Goal: Navigation & Orientation: Find specific page/section

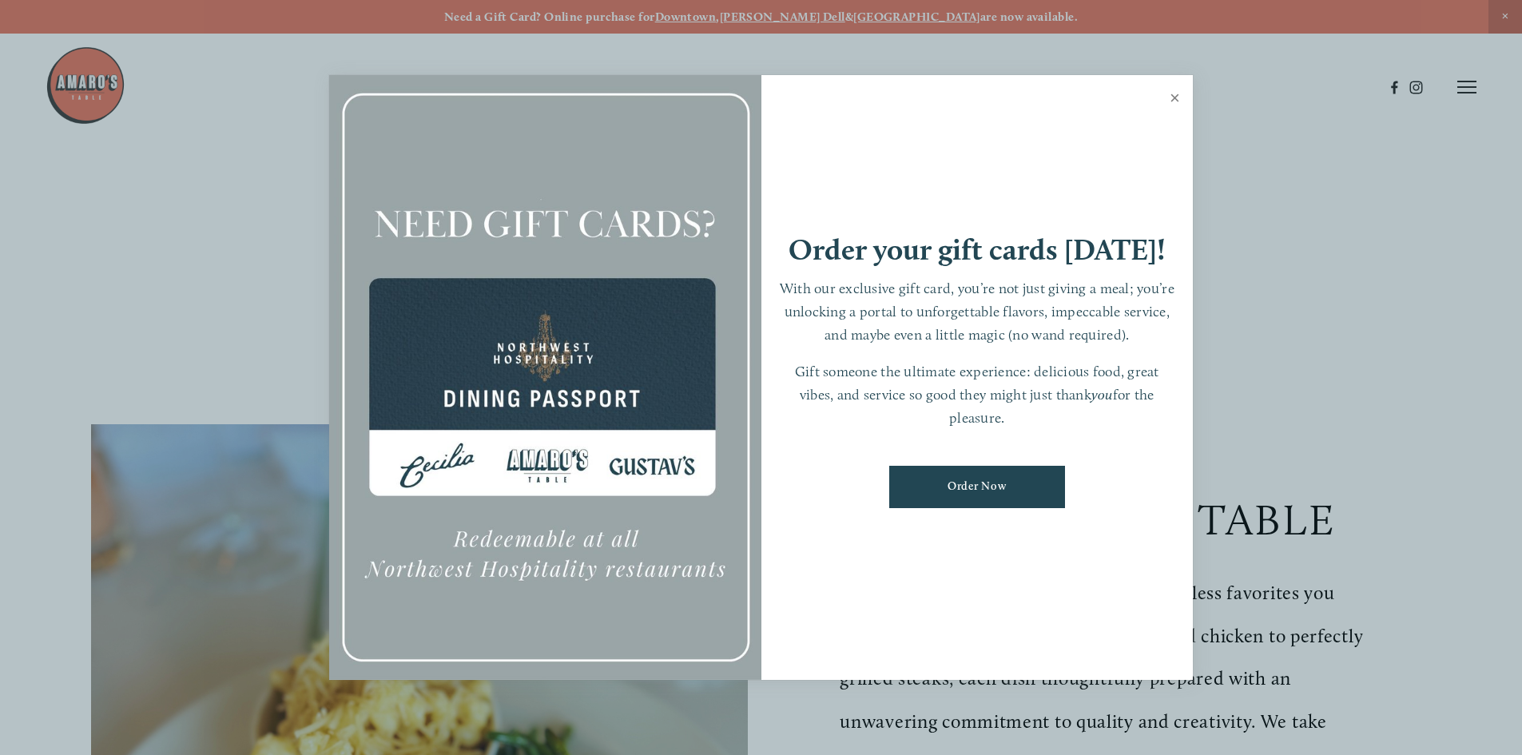
click at [1172, 97] on link "Close" at bounding box center [1174, 99] width 31 height 45
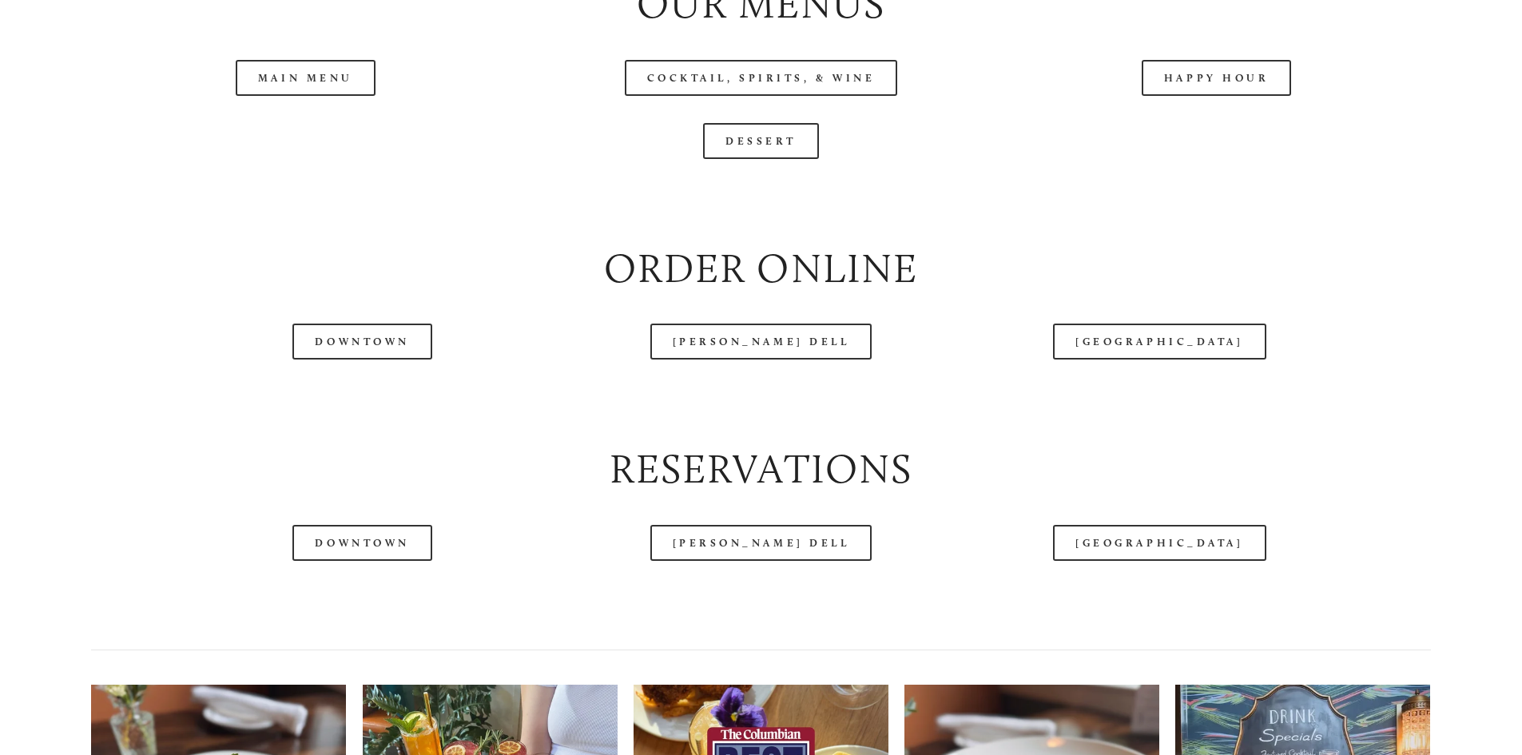
scroll to position [1960, 0]
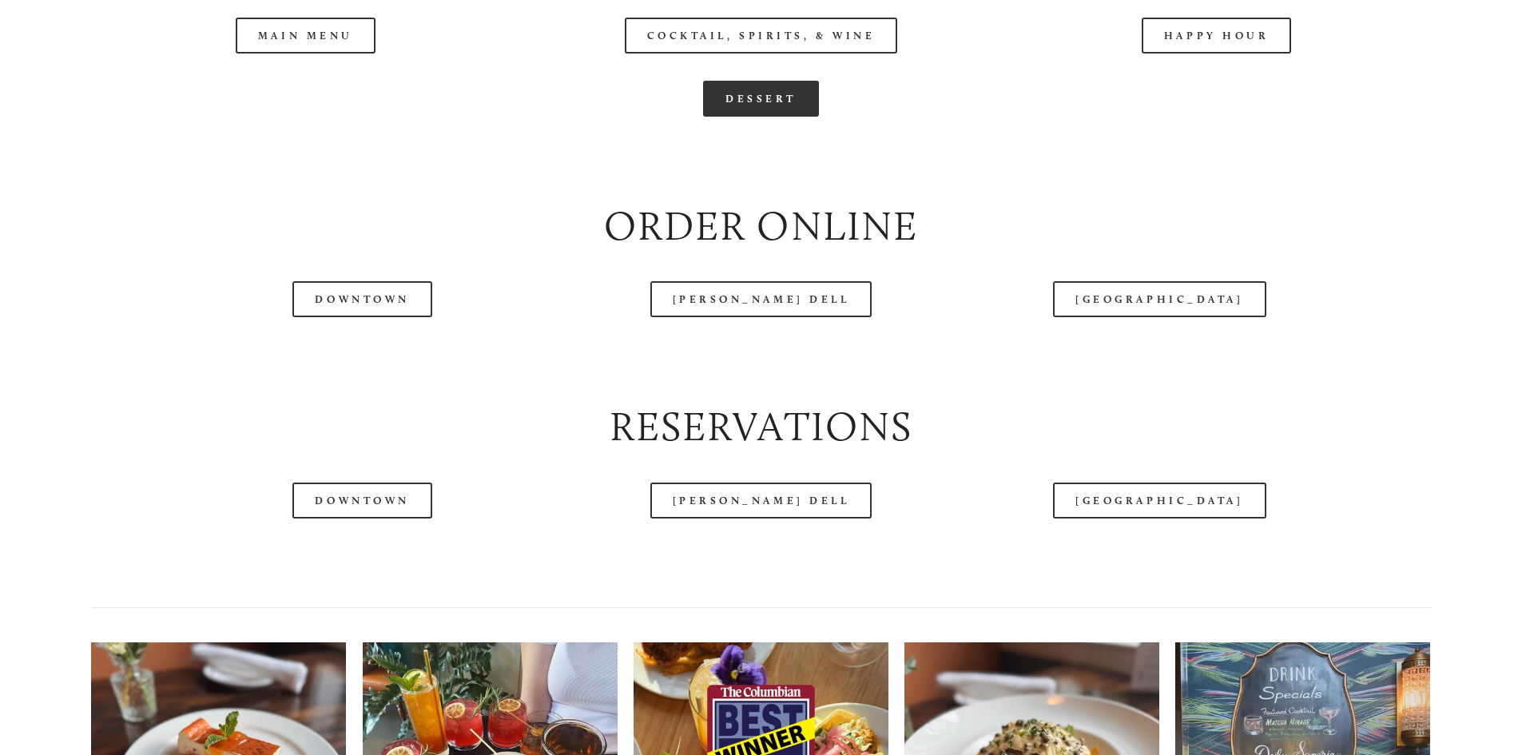
click at [757, 117] on link "Dessert" at bounding box center [761, 99] width 116 height 36
click at [1202, 94] on header "Menu Order Now Visit Gallery 0" at bounding box center [761, 47] width 1431 height 174
click at [1202, 89] on header "Menu Order Now Visit Gallery 0" at bounding box center [761, 47] width 1431 height 174
click at [1198, 87] on div at bounding box center [715, 47] width 1338 height 83
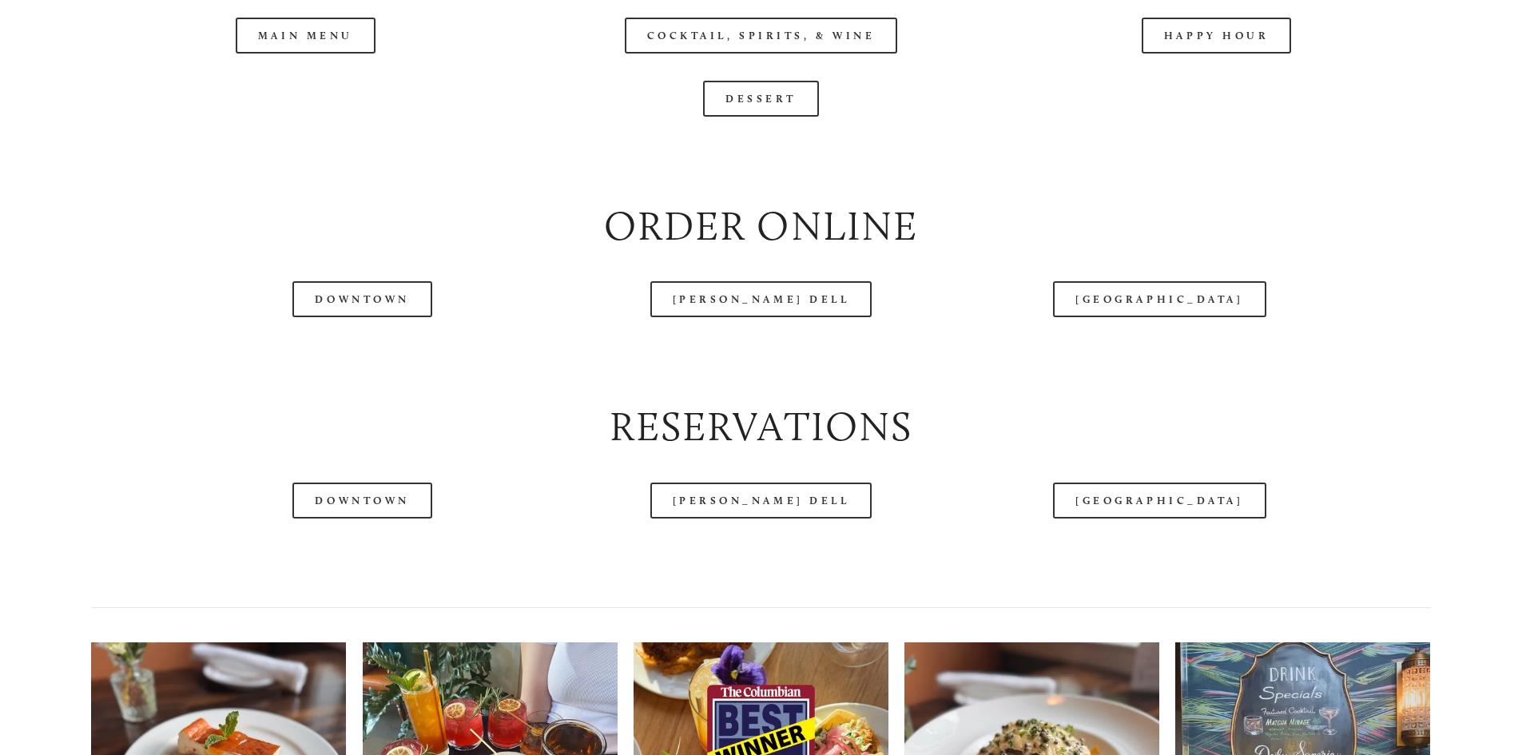
click at [287, 86] on div at bounding box center [715, 47] width 1338 height 83
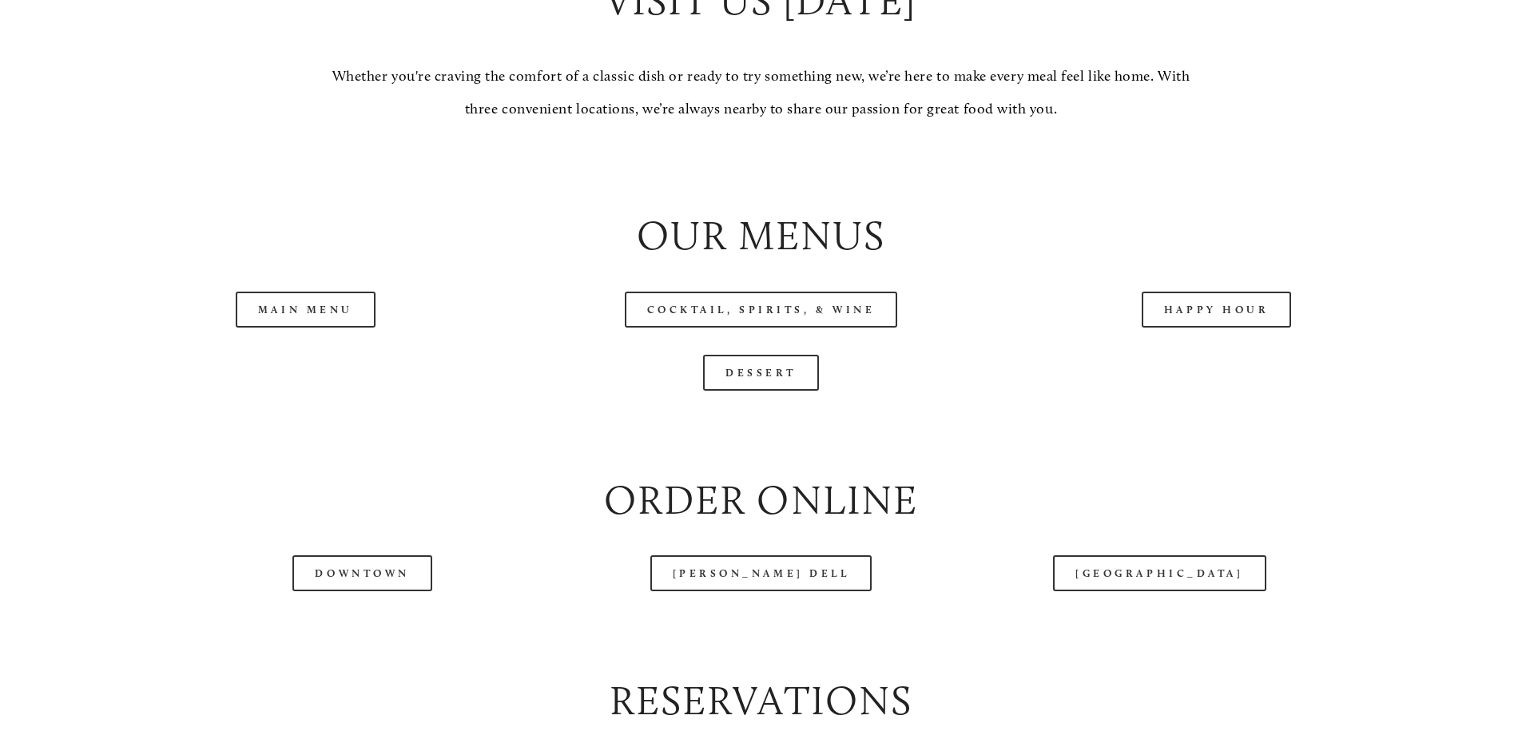
scroll to position [1718, 0]
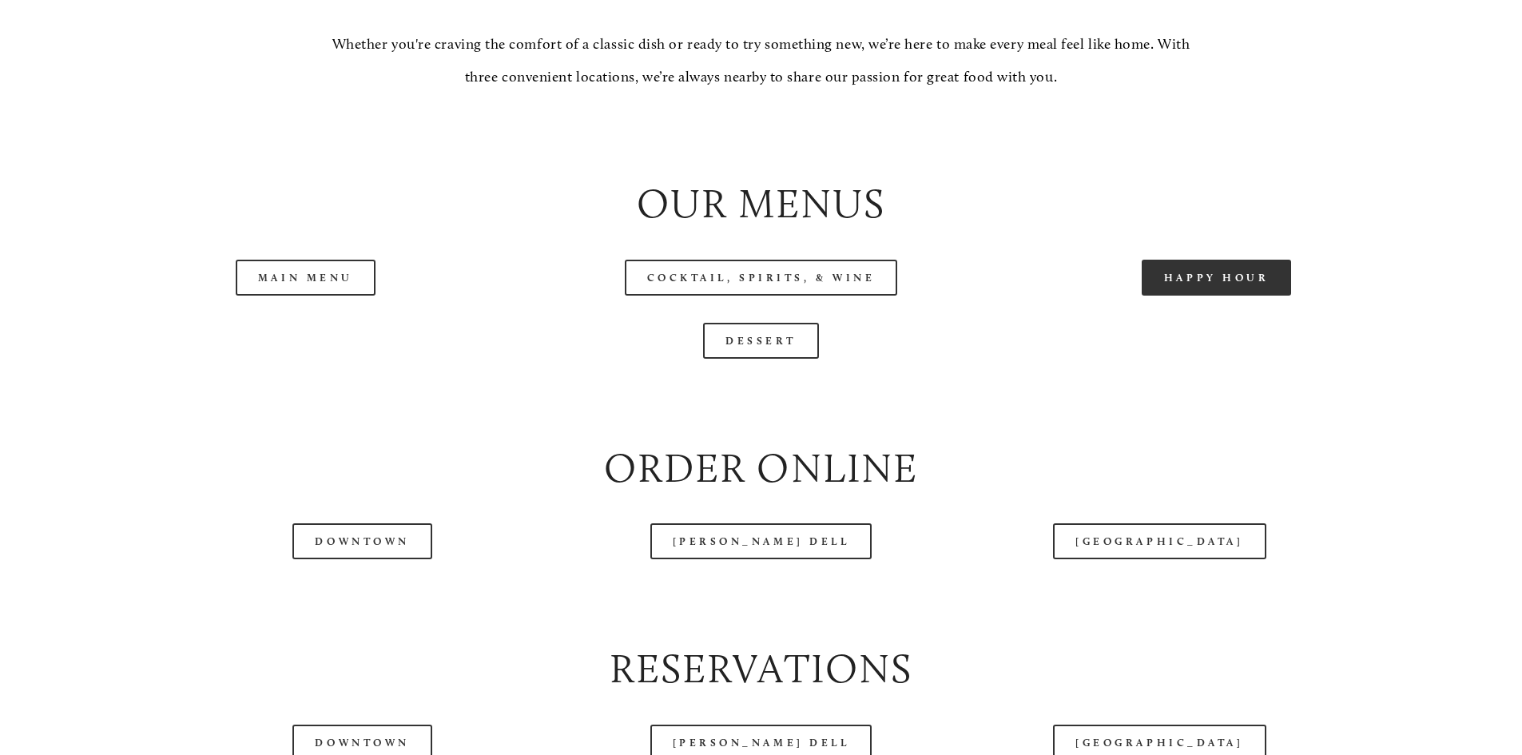
click at [1170, 296] on link "Happy Hour" at bounding box center [1217, 278] width 150 height 36
click at [311, 296] on link "Main Menu" at bounding box center [306, 278] width 140 height 36
